Goal: Transaction & Acquisition: Download file/media

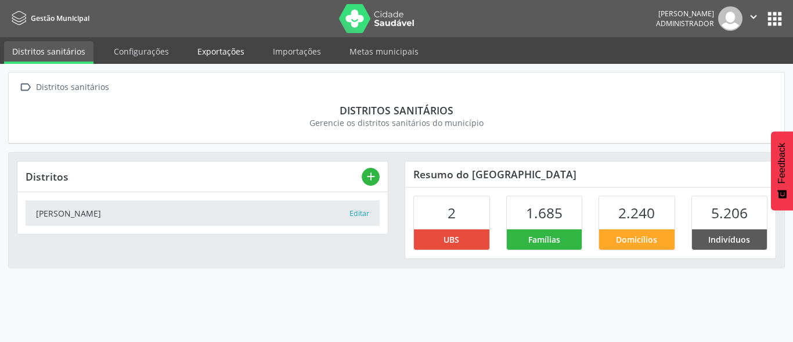
click at [218, 52] on link "Exportações" at bounding box center [220, 51] width 63 height 20
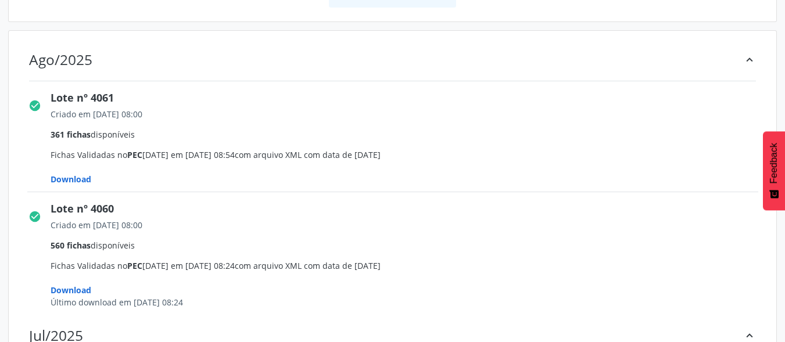
scroll to position [174, 0]
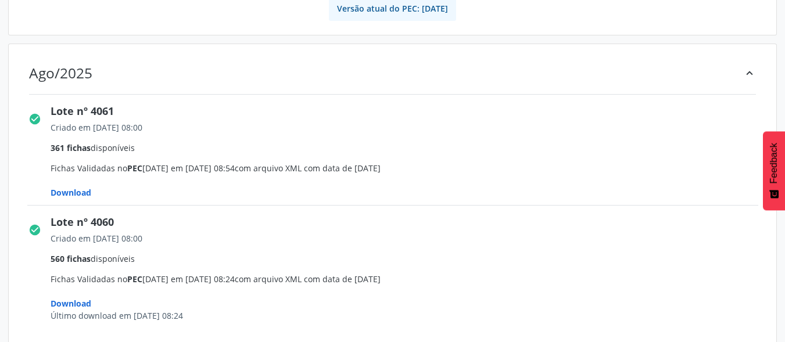
click at [76, 189] on span "Download" at bounding box center [71, 192] width 41 height 11
click at [76, 192] on span "Download" at bounding box center [71, 192] width 41 height 11
click at [66, 190] on span "Download" at bounding box center [71, 192] width 41 height 11
click at [64, 192] on span "Download" at bounding box center [71, 192] width 41 height 11
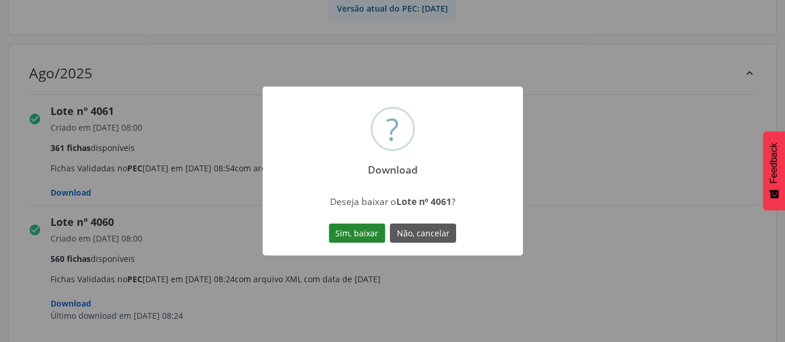
click at [350, 232] on button "Sim, baixar" at bounding box center [357, 234] width 56 height 20
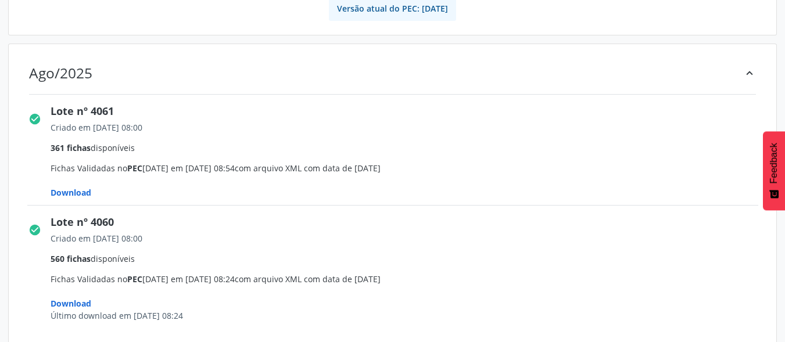
click at [695, 1] on div "Versão atual do PEC: [DATE]" at bounding box center [392, 9] width 751 height 24
